Goal: Task Accomplishment & Management: Manage account settings

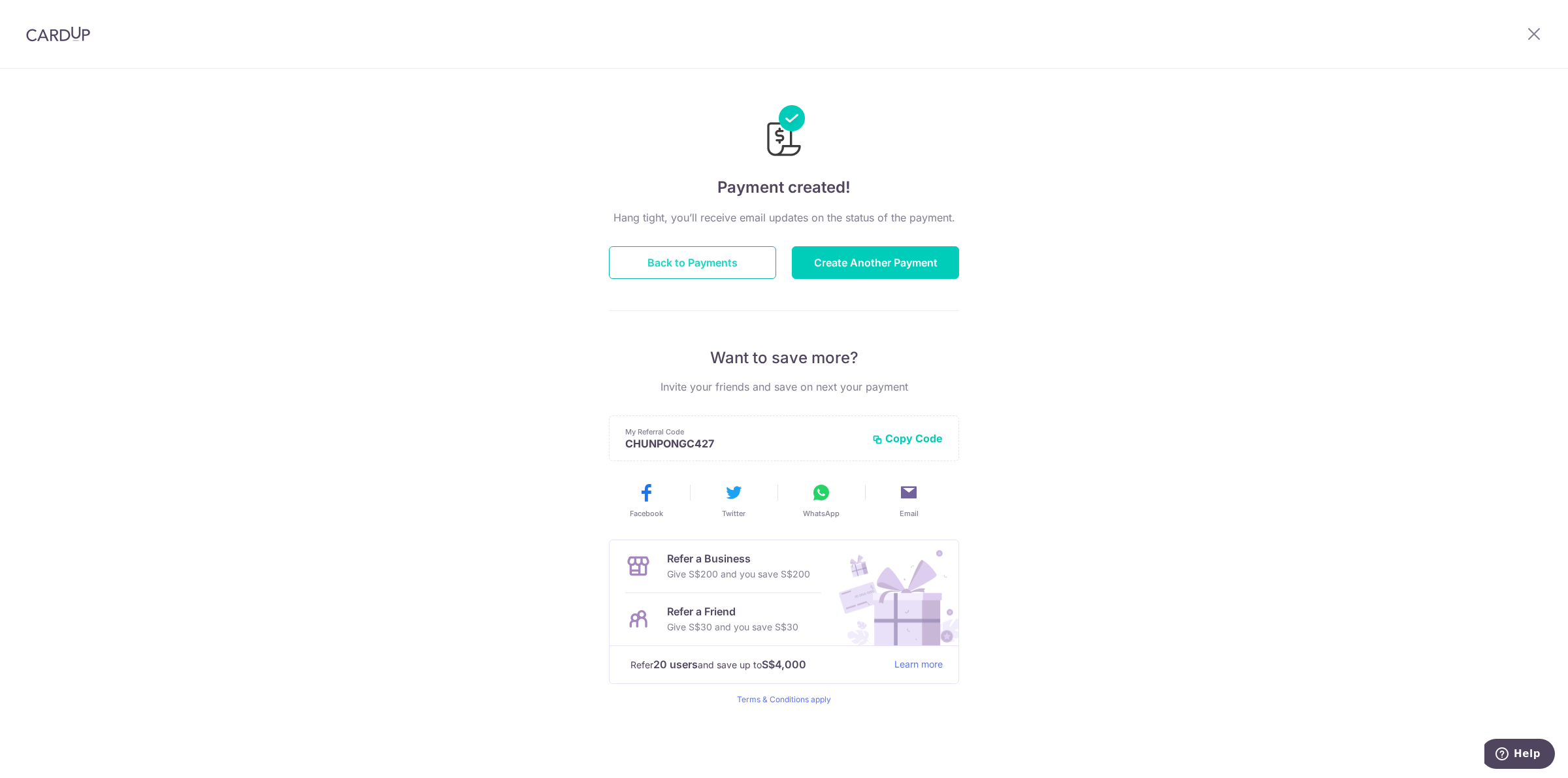
click at [677, 260] on button "Back to Payments" at bounding box center [692, 262] width 167 height 33
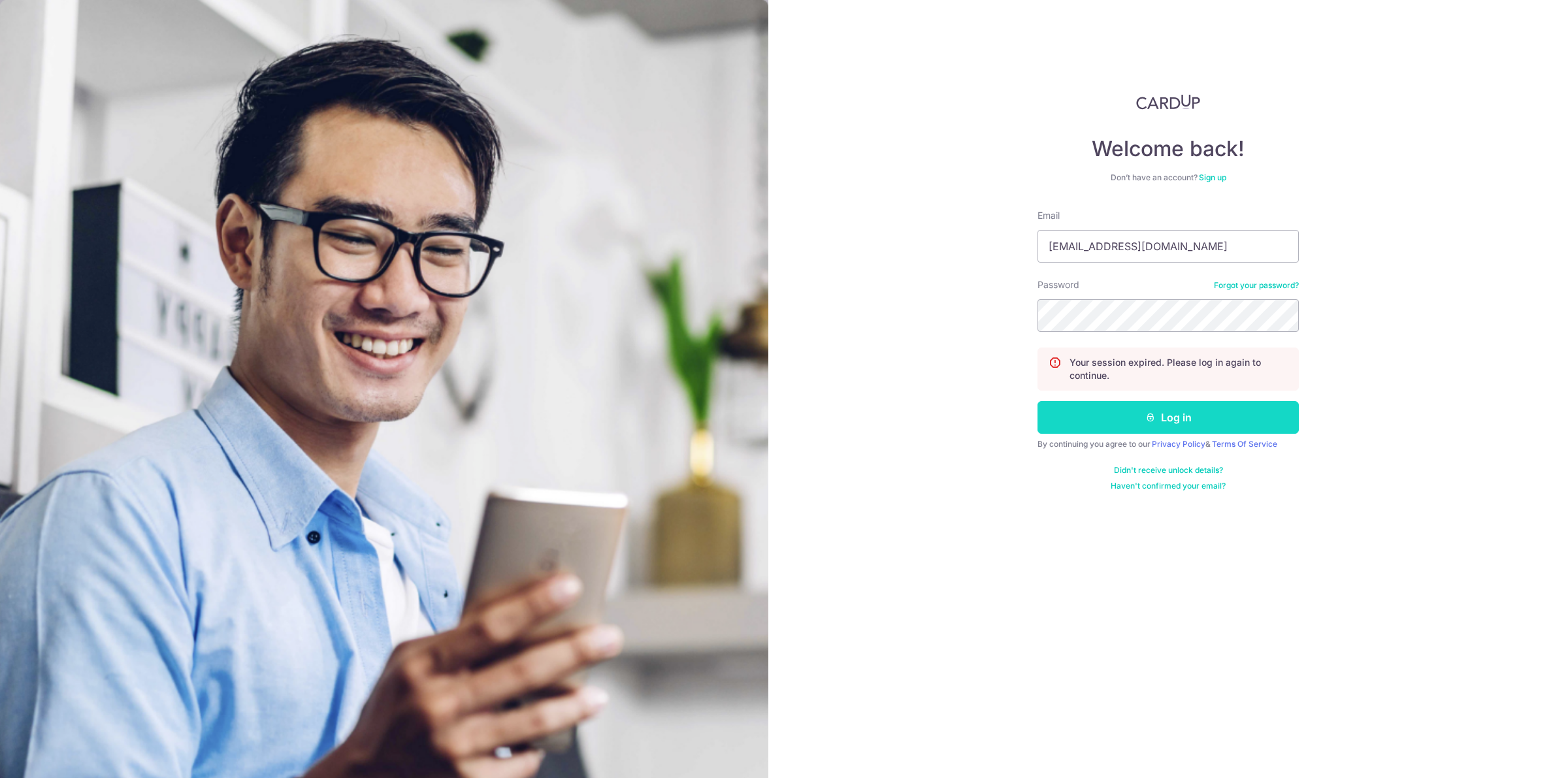
click at [1187, 420] on button "Log in" at bounding box center [1168, 417] width 261 height 33
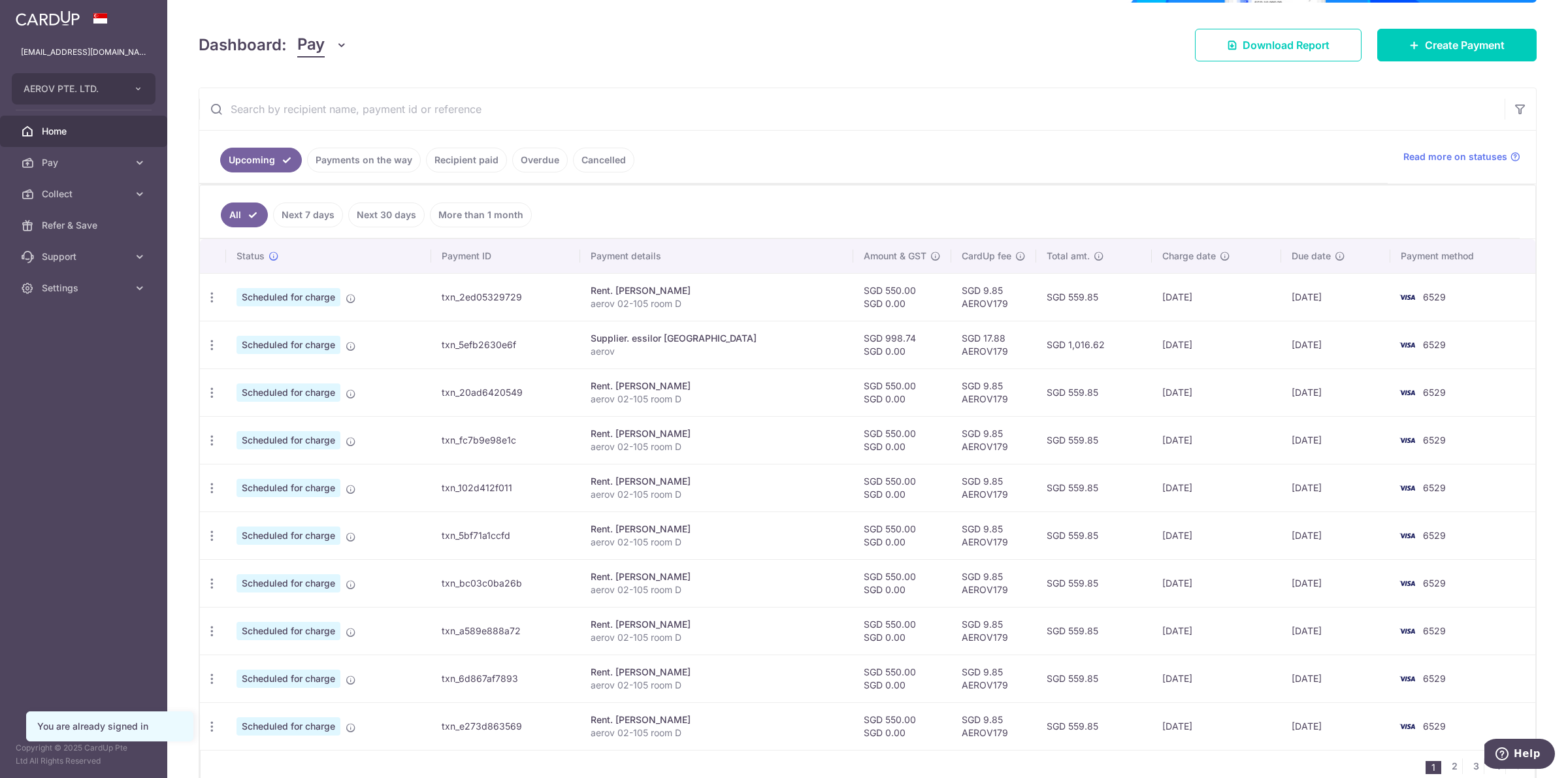
scroll to position [139, 0]
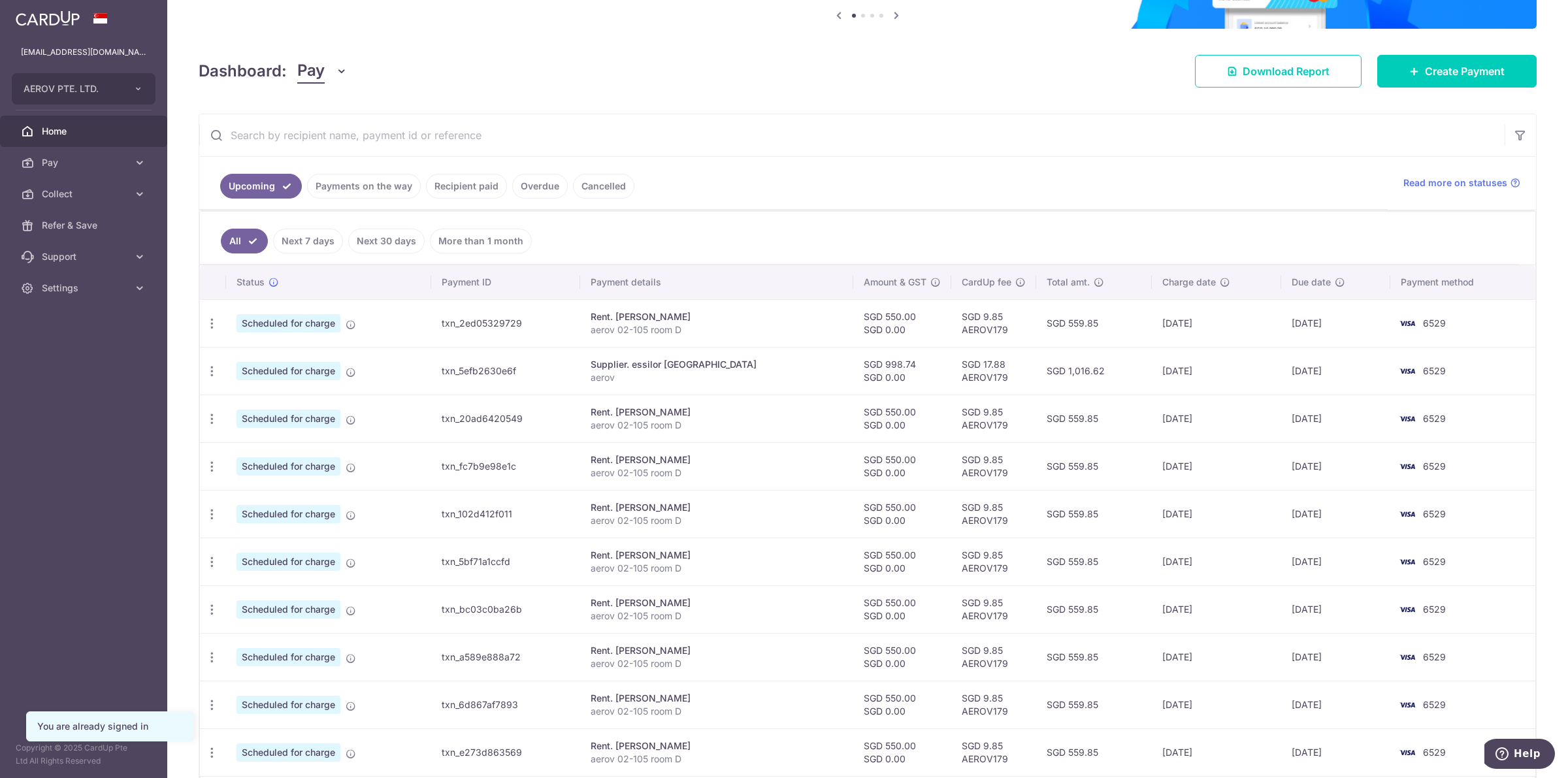
click at [389, 191] on link "Payments on the way" at bounding box center [364, 186] width 114 height 25
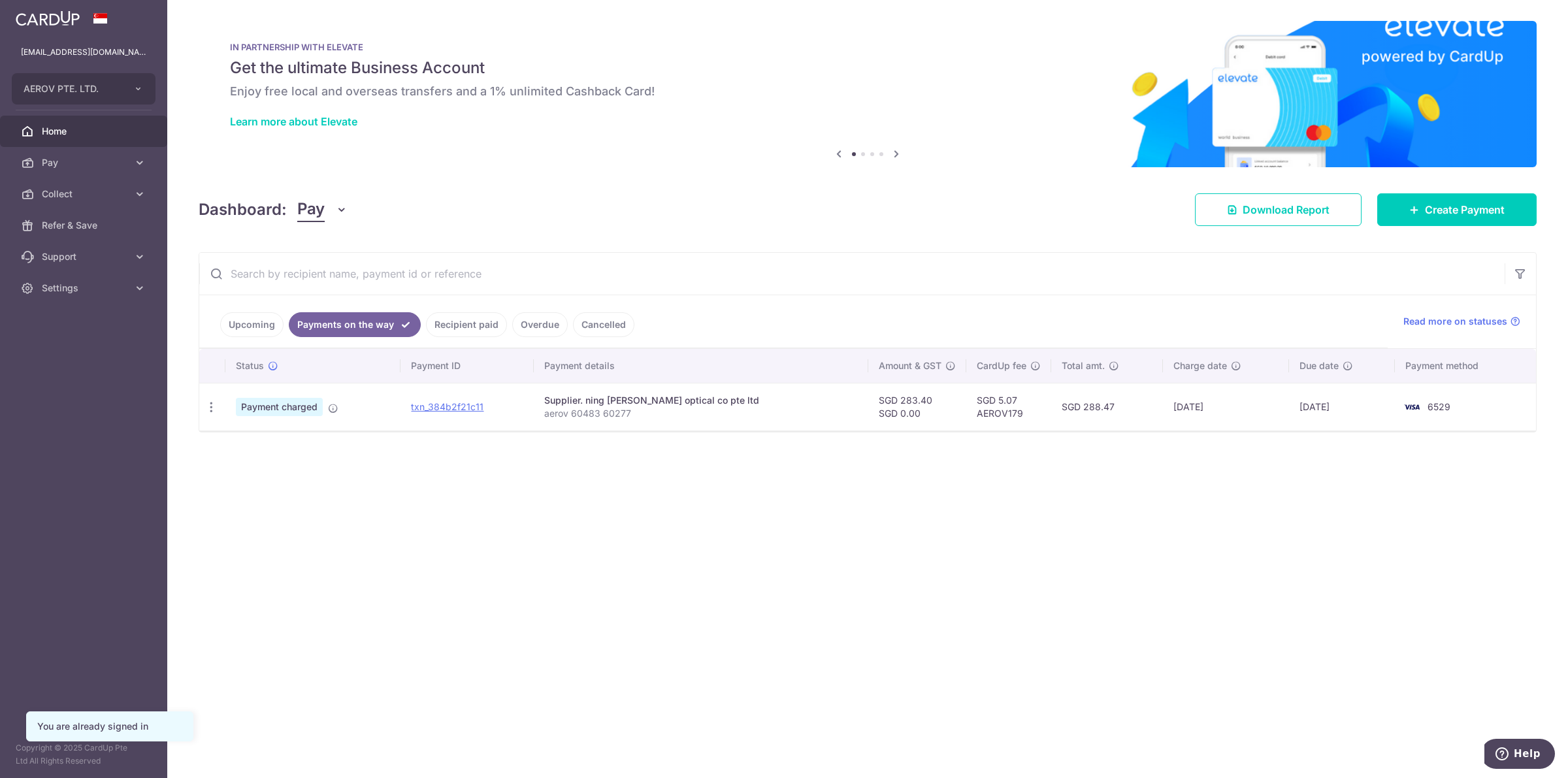
click at [469, 330] on link "Recipient paid" at bounding box center [467, 324] width 81 height 25
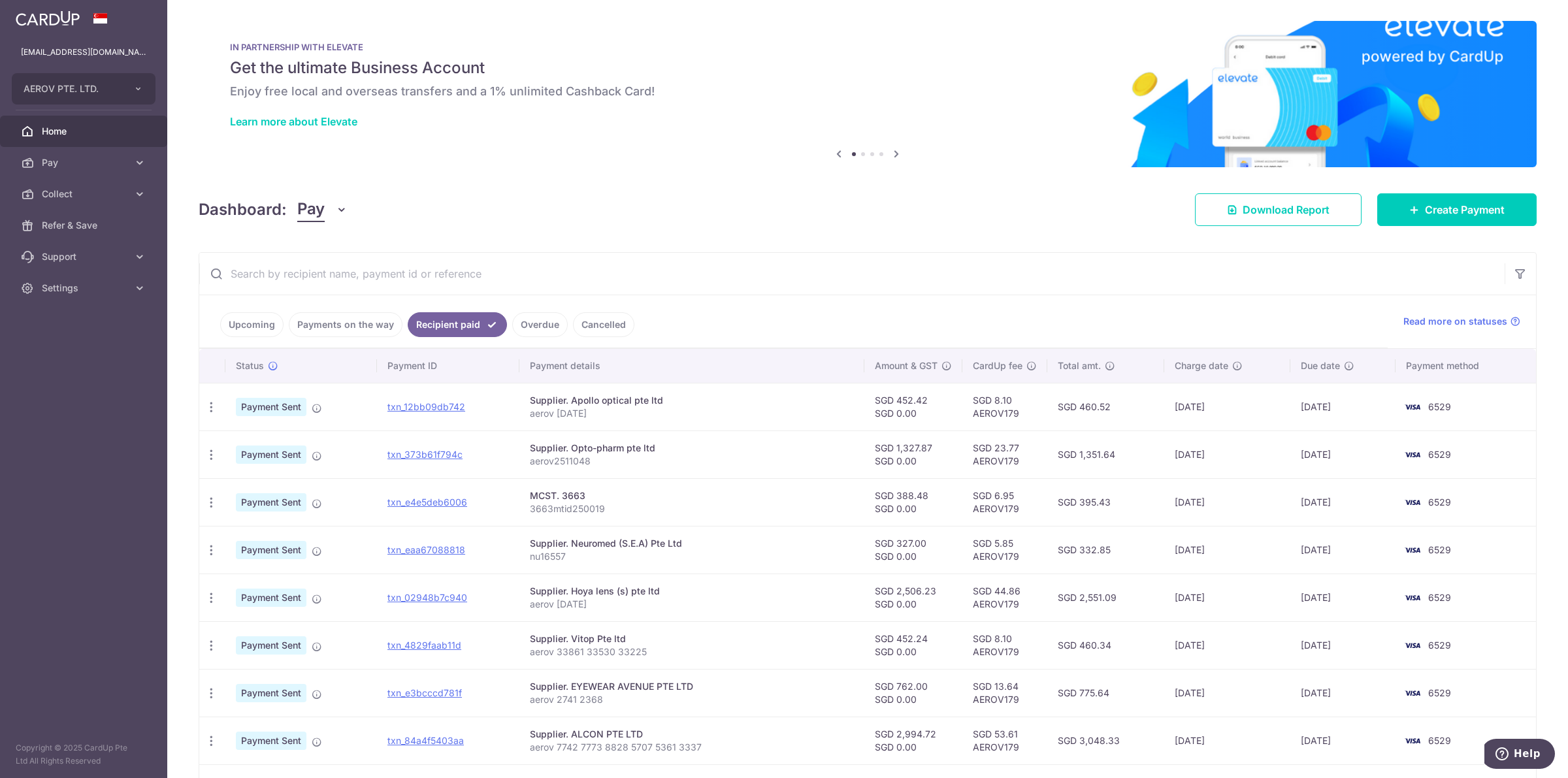
click at [547, 329] on link "Overdue" at bounding box center [540, 324] width 56 height 25
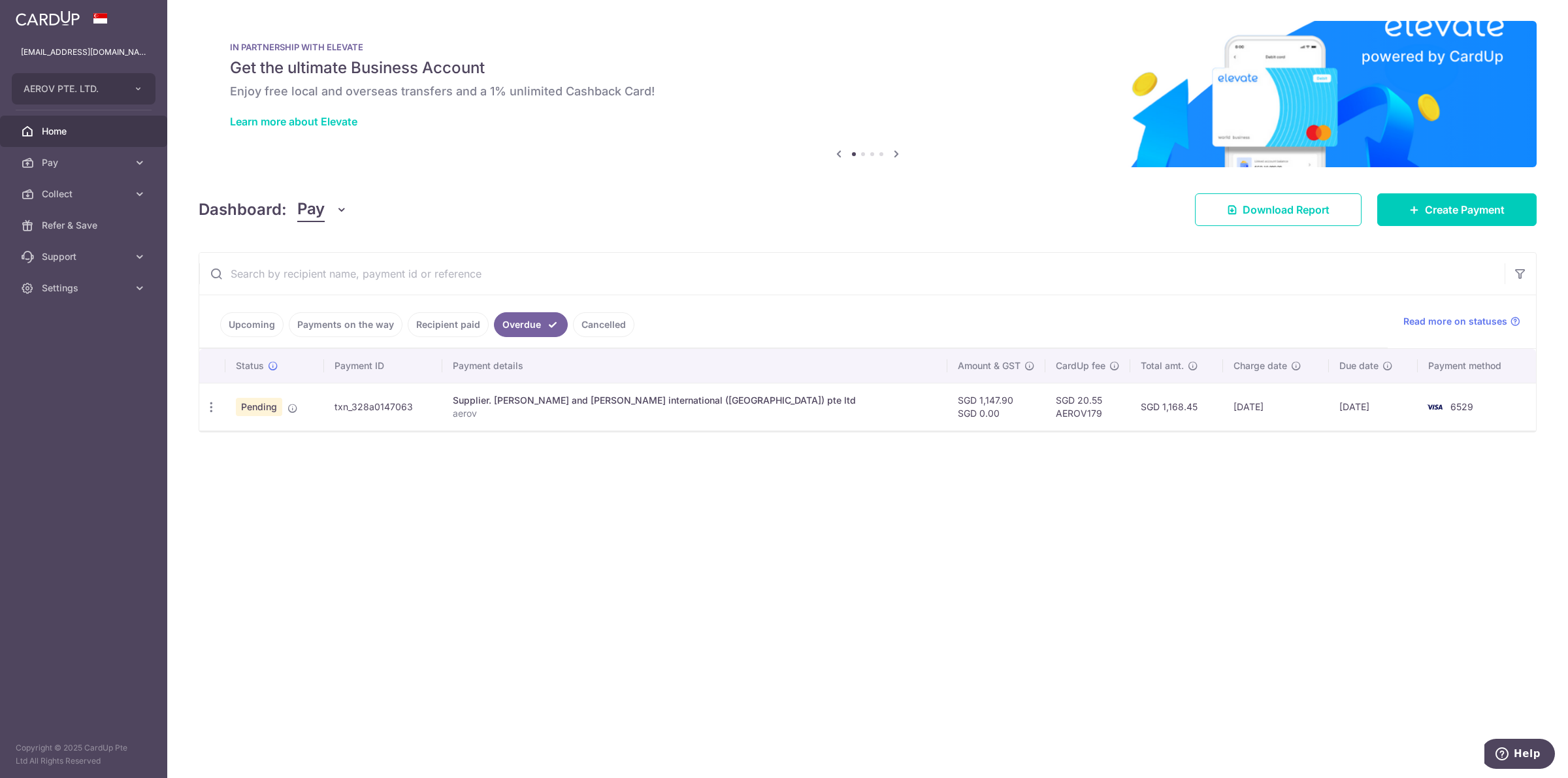
click at [595, 324] on link "Cancelled" at bounding box center [603, 324] width 61 height 25
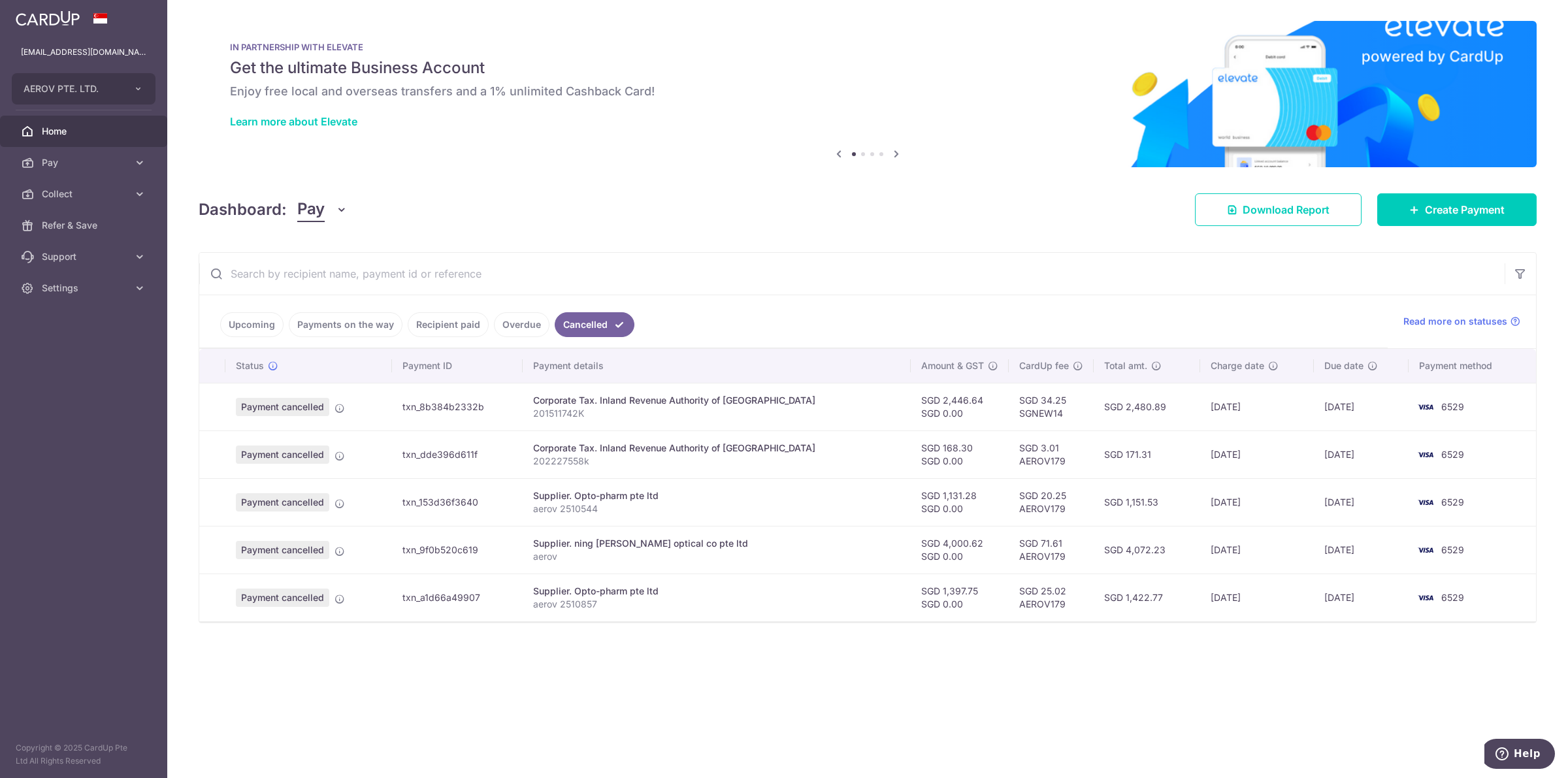
click at [268, 323] on link "Upcoming" at bounding box center [252, 324] width 64 height 25
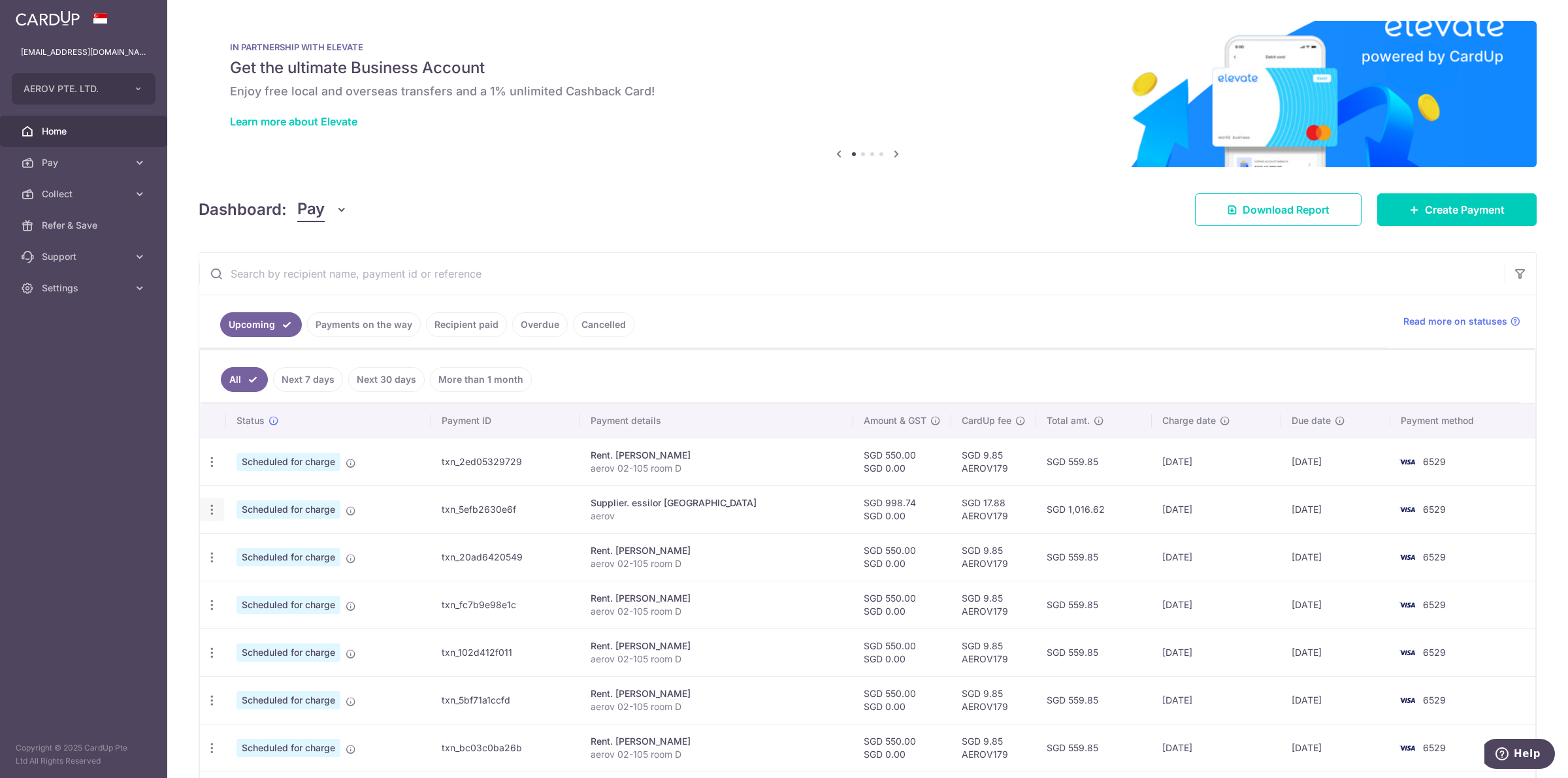
click at [209, 510] on icon "button" at bounding box center [212, 510] width 14 height 14
click at [258, 581] on span "Cancel payment" at bounding box center [282, 577] width 88 height 16
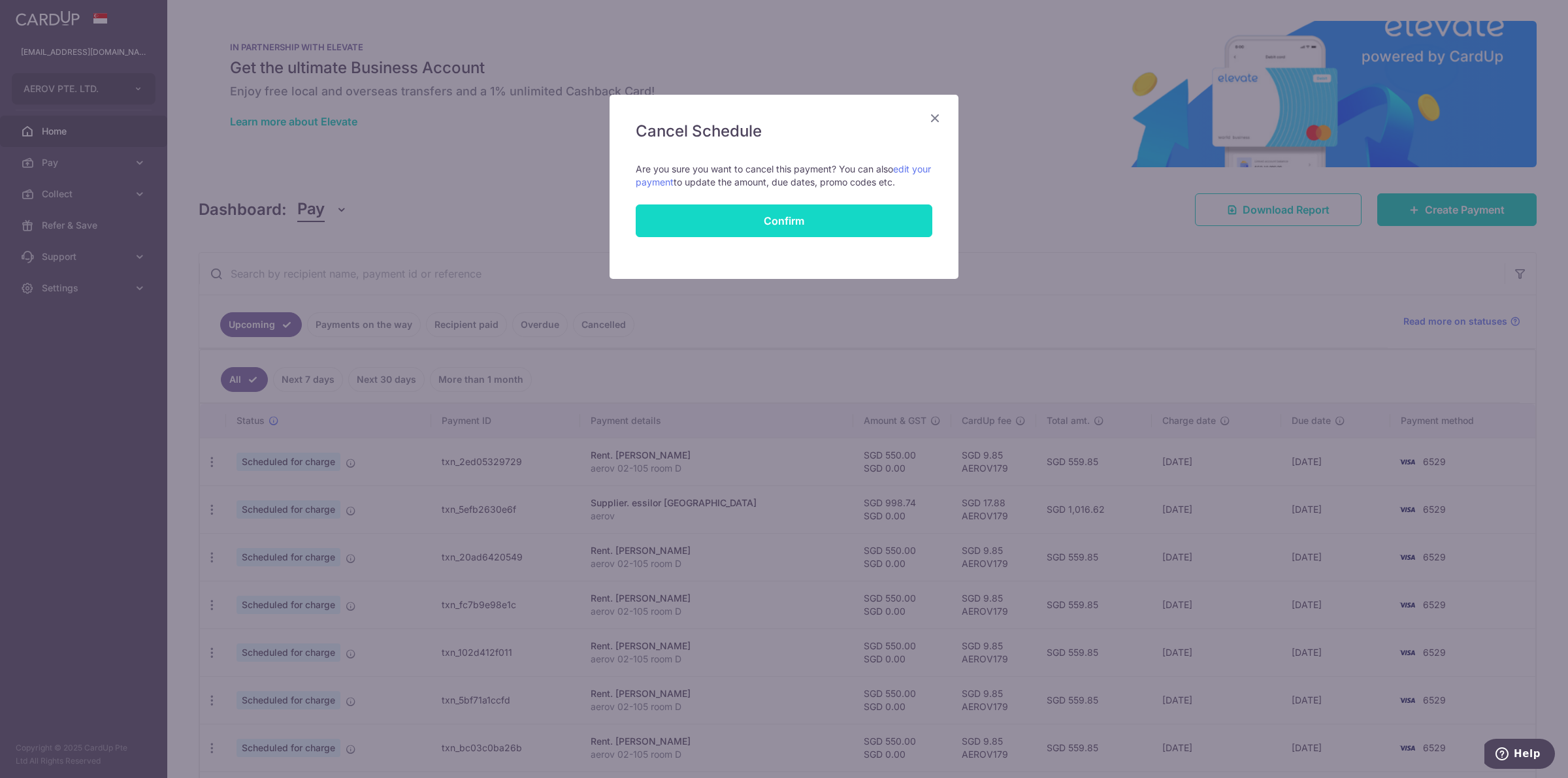
click at [784, 224] on button "Confirm" at bounding box center [784, 221] width 296 height 33
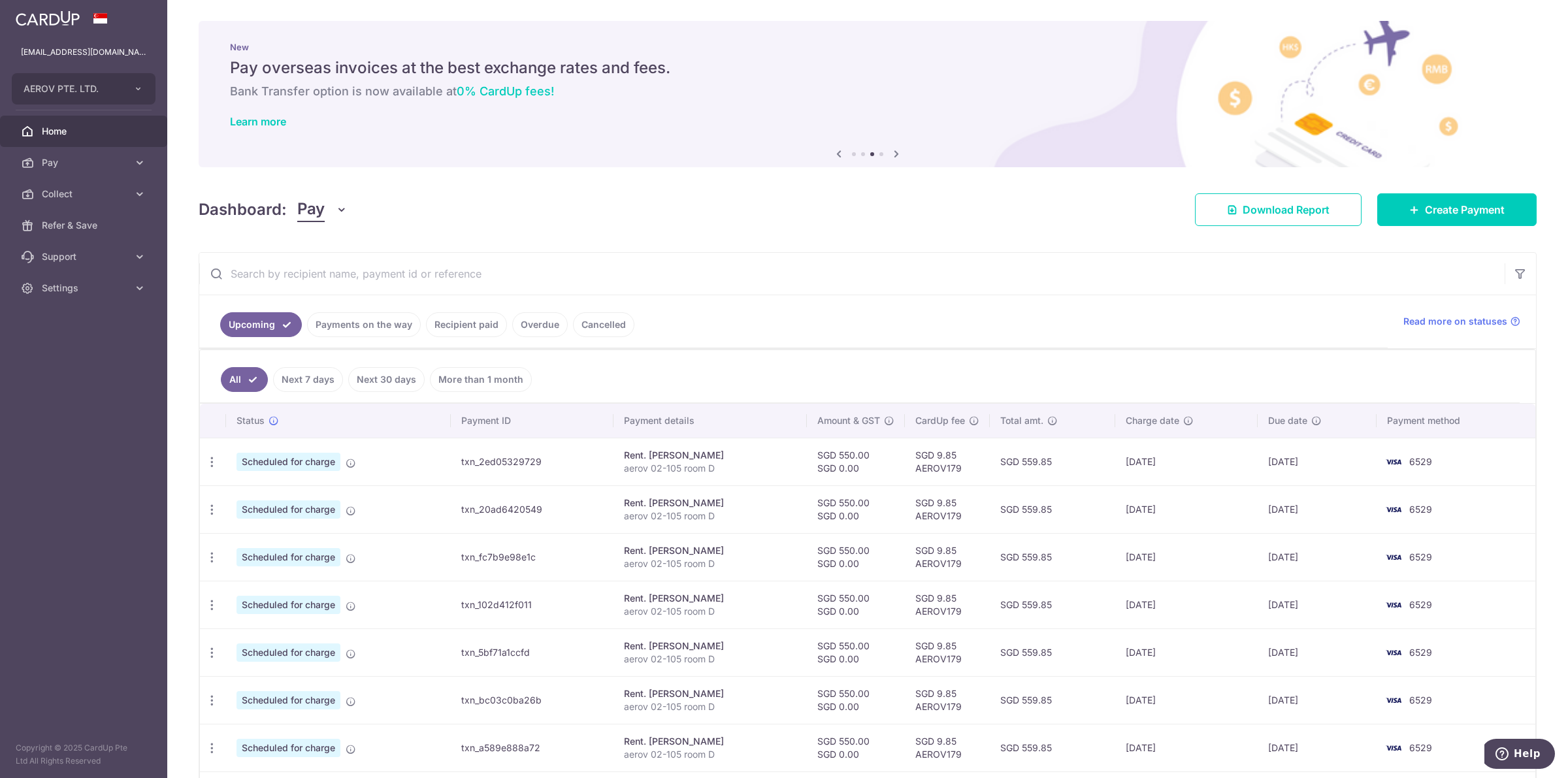
click at [886, 289] on input "text" at bounding box center [851, 273] width 1305 height 41
click at [995, 337] on ul "Upcoming Payments on the way Recipient paid Overdue Cancelled" at bounding box center [793, 322] width 1188 height 53
click at [798, 271] on input "text" at bounding box center [851, 273] width 1305 height 41
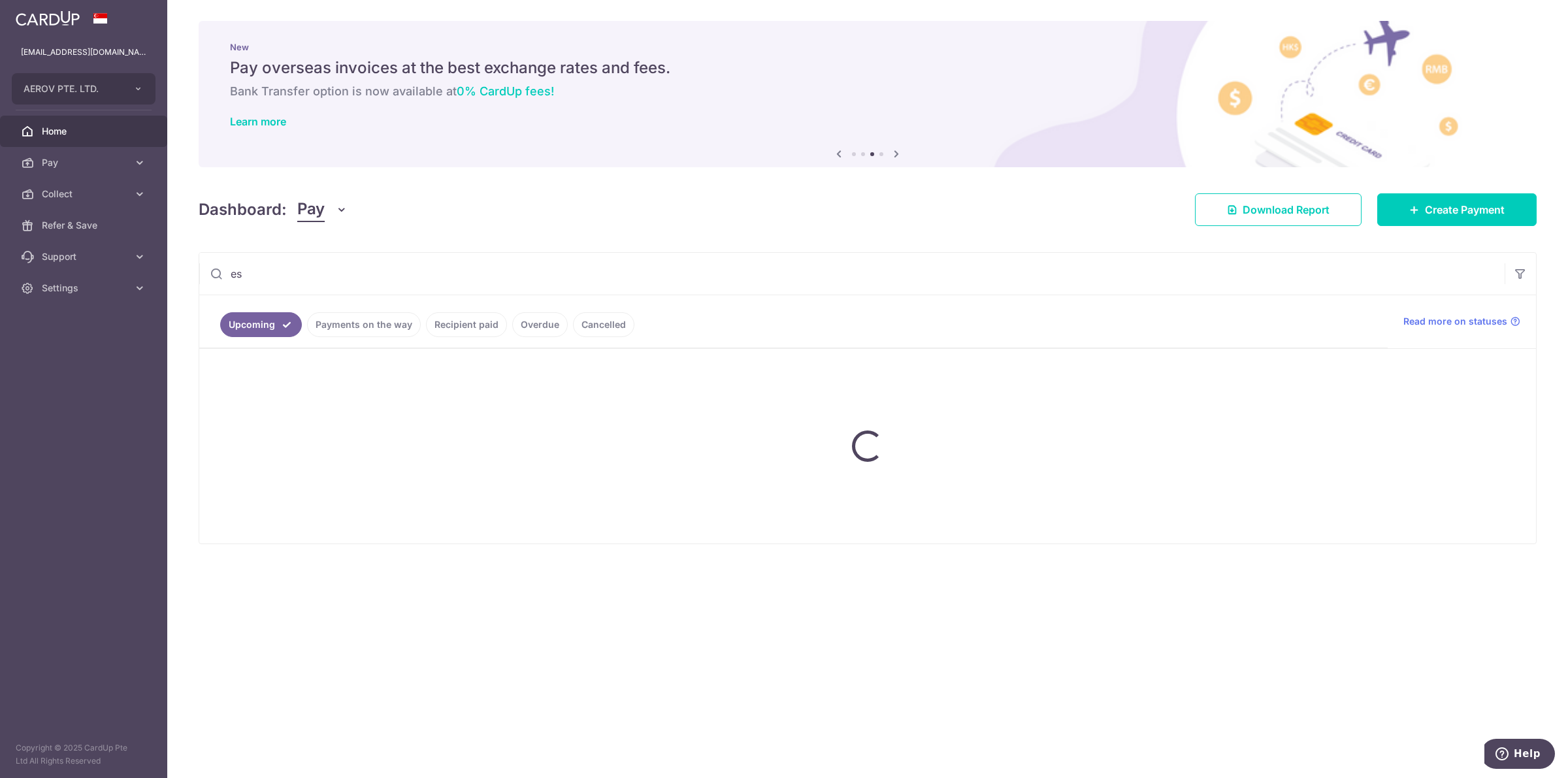
type input "ess"
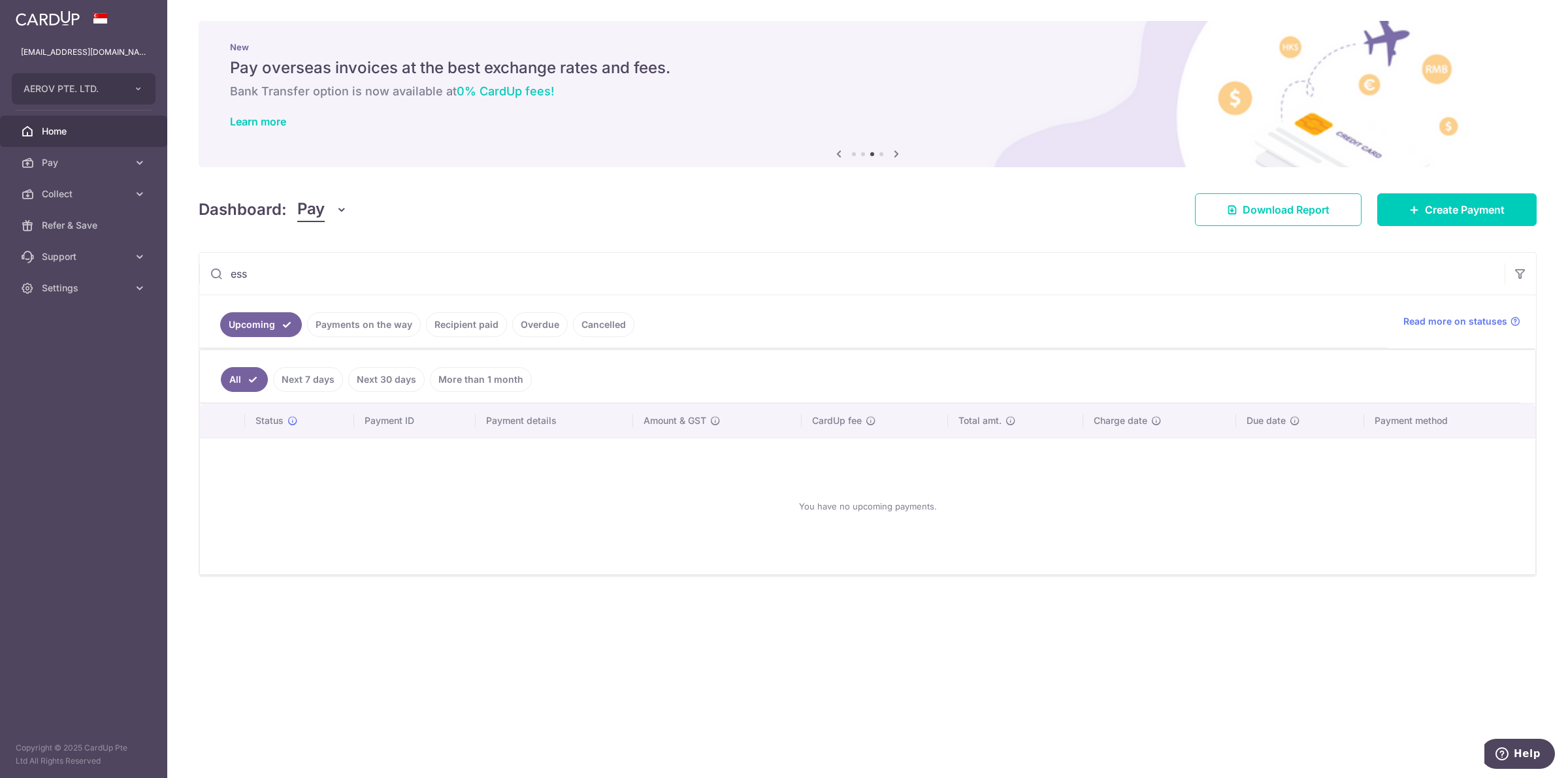
drag, startPoint x: 462, startPoint y: 272, endPoint x: 173, endPoint y: 256, distance: 289.4
click at [173, 256] on div "× Pause Schedule Pause all future payments in this series Pause just this one p…" at bounding box center [867, 389] width 1401 height 778
